Goal: Information Seeking & Learning: Learn about a topic

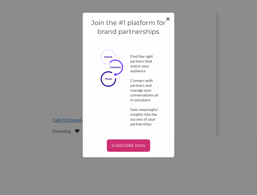
click at [169, 17] on span "×" at bounding box center [168, 18] width 4 height 9
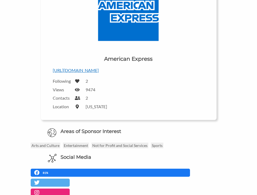
scroll to position [111, 0]
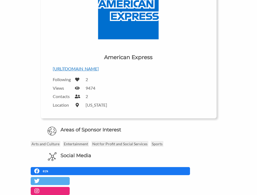
click at [101, 67] on p "https://www.americanexpress.com/en-ca/" at bounding box center [128, 68] width 151 height 7
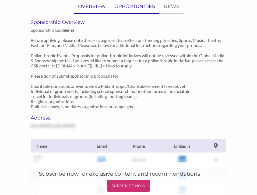
scroll to position [346, 0]
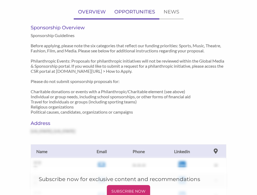
click at [137, 13] on p "OPPORTUNITIES" at bounding box center [134, 12] width 41 height 8
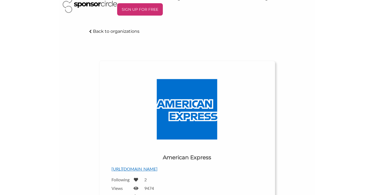
scroll to position [0, 0]
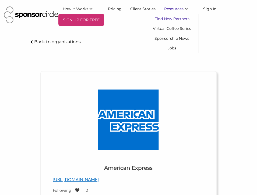
click at [175, 18] on link "Find New Partners" at bounding box center [171, 19] width 53 height 10
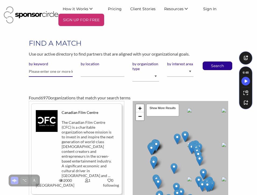
click at [50, 70] on input "text" at bounding box center [51, 71] width 44 height 10
type input "amex"
click at [208, 62] on button "Search" at bounding box center [217, 66] width 18 height 8
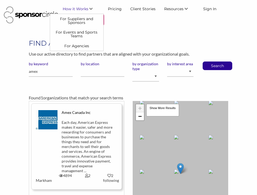
click at [73, 6] on link "How it Works" at bounding box center [80, 9] width 45 height 10
click at [84, 34] on link "For Events and Sports Teams" at bounding box center [76, 33] width 53 height 13
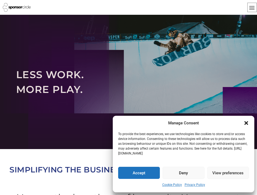
click at [185, 172] on button "Deny" at bounding box center [183, 173] width 42 height 12
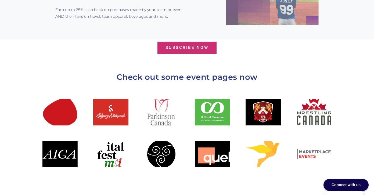
scroll to position [625, 0]
